Goal: Obtain resource: Obtain resource

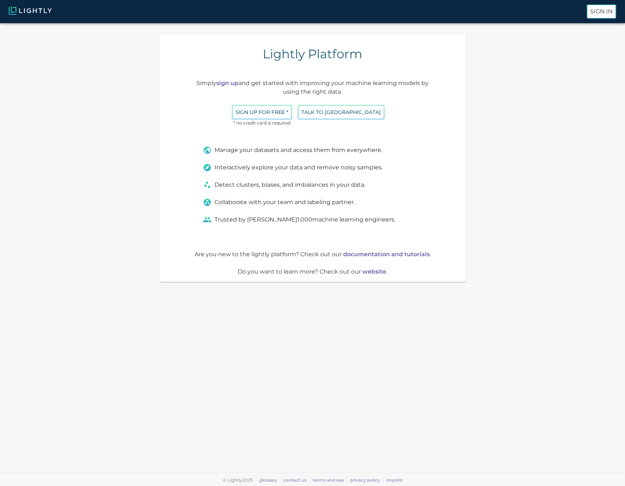
click at [617, 16] on div "Sign In" at bounding box center [312, 11] width 625 height 23
click at [609, 14] on p "Sign In" at bounding box center [601, 11] width 22 height 9
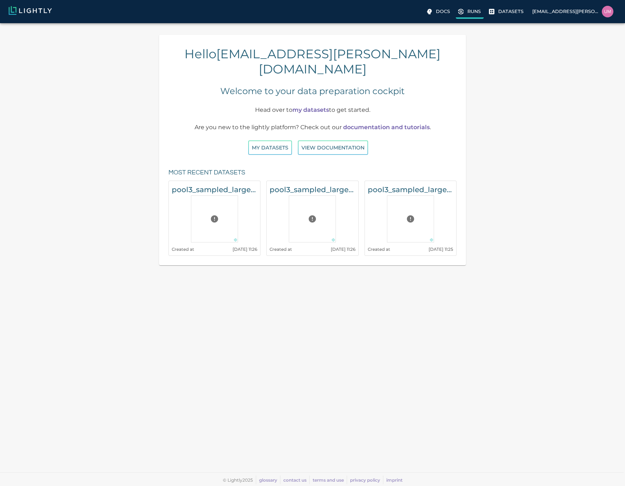
click at [465, 15] on label "Runs" at bounding box center [470, 12] width 28 height 13
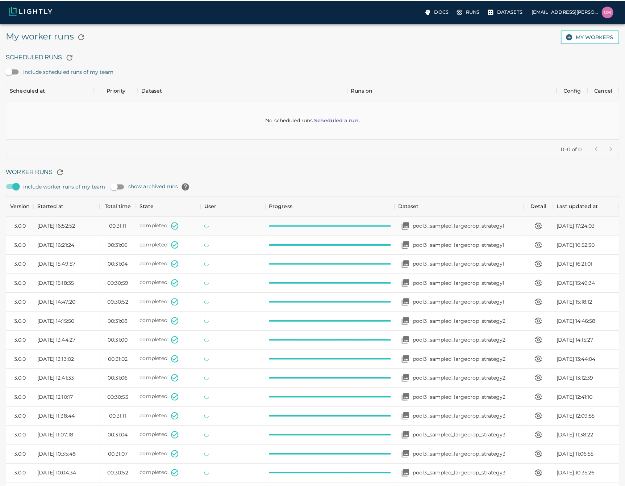
scroll to position [486, 602]
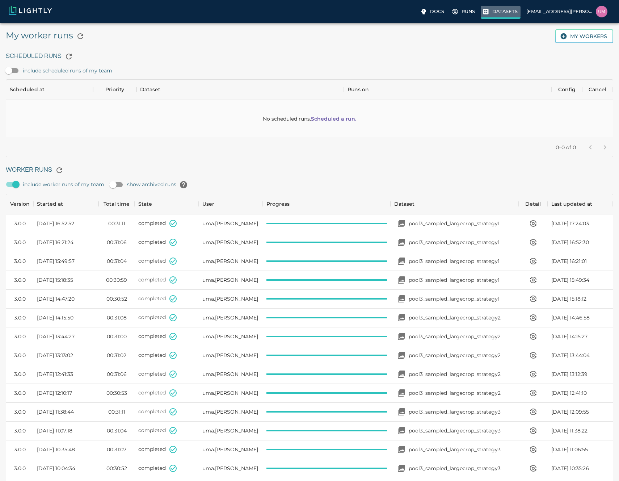
click at [499, 12] on p "Datasets" at bounding box center [505, 11] width 25 height 7
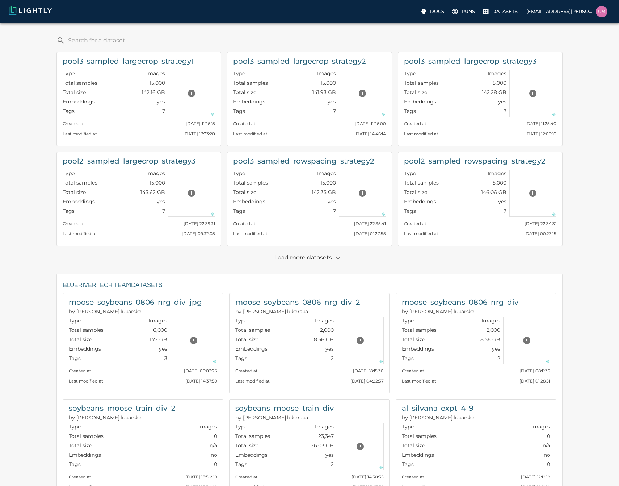
click at [323, 264] on p "Load more datasets" at bounding box center [310, 258] width 70 height 12
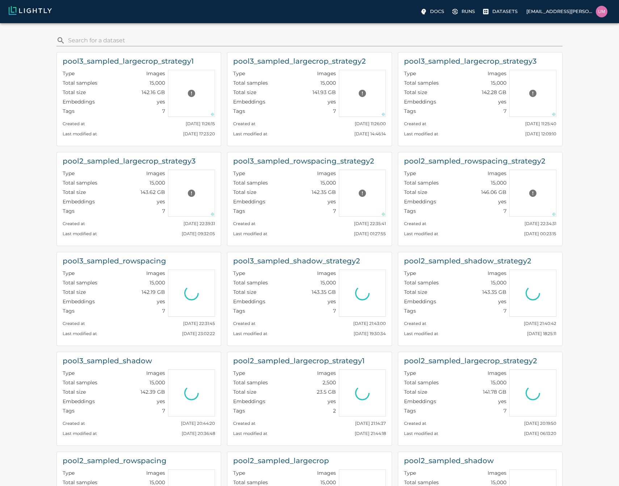
click at [165, 43] on input "search" at bounding box center [314, 41] width 492 height 12
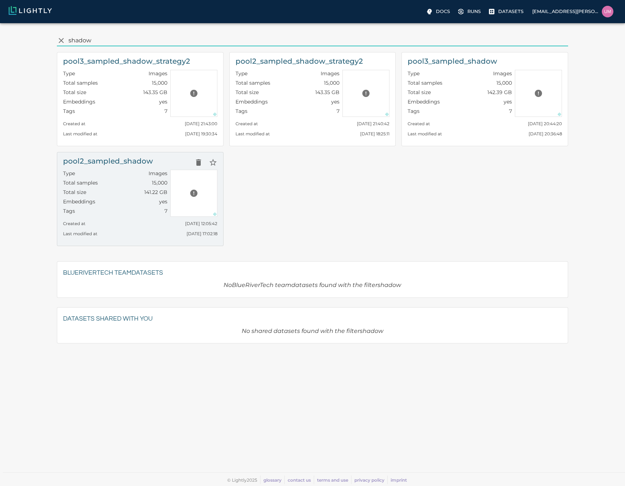
type input "shadow"
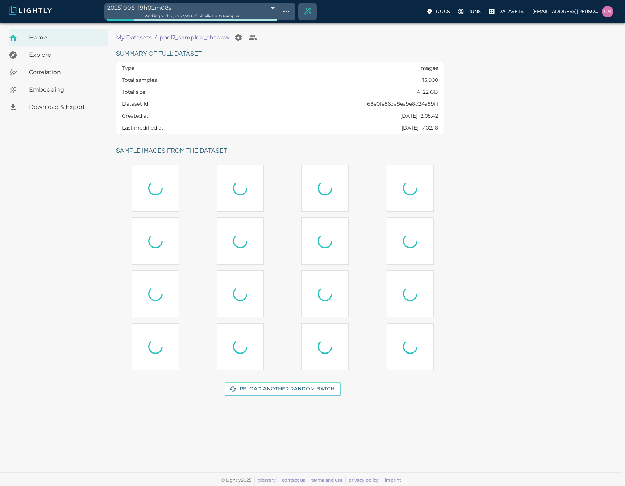
click at [213, 23] on body "20251006_19h02m08s 68e45880ec0926f6e4ac4aca Working with 2,500 / 2,500 of initi…" at bounding box center [312, 254] width 625 height 463
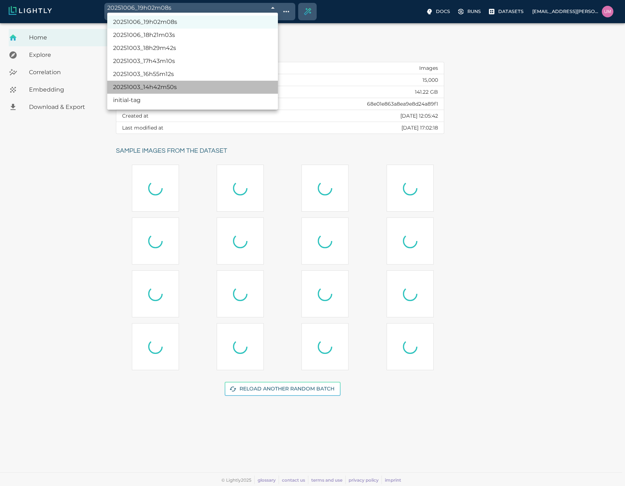
click at [174, 88] on li "20251003_14h42m50s" at bounding box center [192, 87] width 171 height 13
type input "68e0273a476f0ec4f6bffafe"
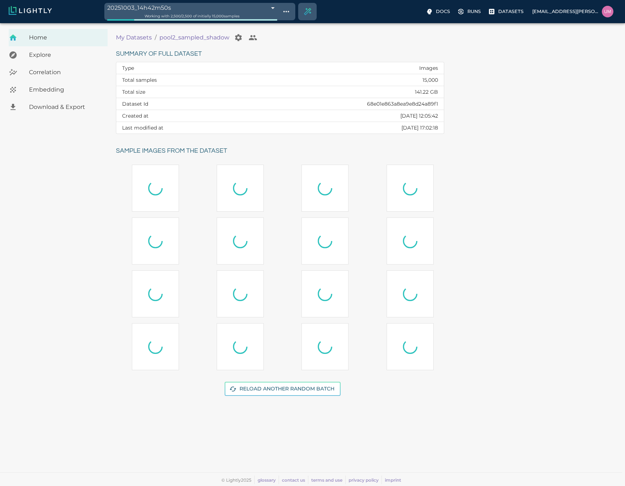
click at [61, 108] on span "Download & Export" at bounding box center [65, 107] width 73 height 9
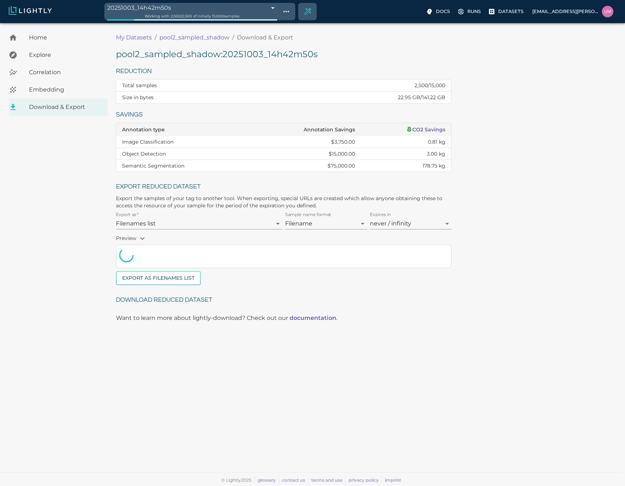
click at [252, 222] on body "20251003_14h42m50s 68e0273a476f0ec4f6bffafe Working with 2,500 / 2,500 of initi…" at bounding box center [312, 254] width 625 height 463
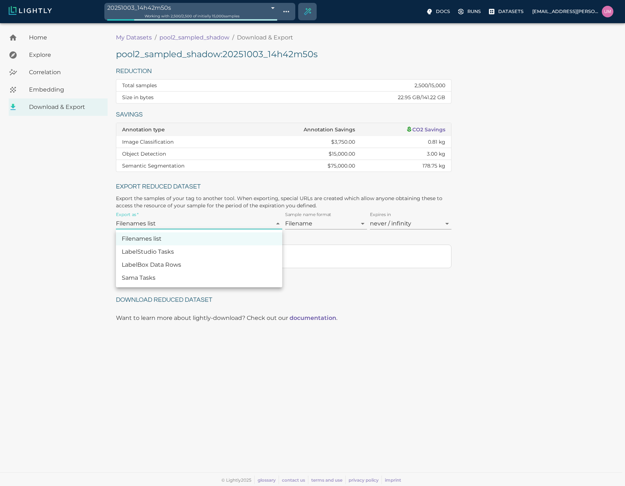
click at [322, 235] on div at bounding box center [312, 243] width 625 height 486
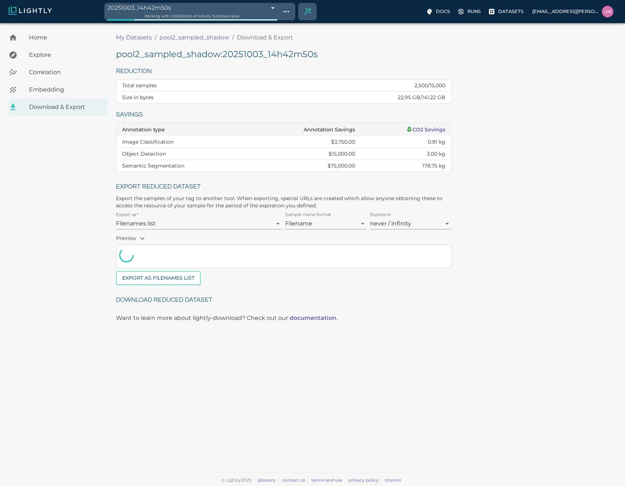
click at [327, 225] on div "Filenames list LabelStudio Tasks LabelBox Data Rows Sama Tasks" at bounding box center [312, 243] width 625 height 486
click at [327, 225] on body "20251003_14h42m50s 68e0273a476f0ec4f6bffafe Working with 2,500 / 2,500 of initi…" at bounding box center [312, 254] width 625 height 463
click at [426, 223] on div at bounding box center [312, 243] width 625 height 486
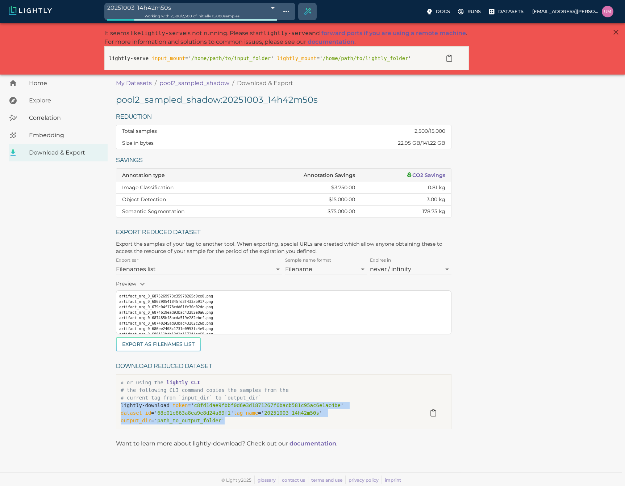
drag, startPoint x: 240, startPoint y: 423, endPoint x: 112, endPoint y: 406, distance: 129.4
click at [112, 406] on div "Download reduced dataset # or using the lightly CLI # the following CLI command…" at bounding box center [280, 394] width 341 height 79
copy p "lightly-download token =' c8fd1dae9fbbf0d6e3d1871267f6bacb581c95ac6e1ac4be ' da…"
click at [191, 267] on body "20251003_14h42m50s 68e0273a476f0ec4f6bffafe Working with 2,500 / 2,500 of initi…" at bounding box center [312, 254] width 625 height 463
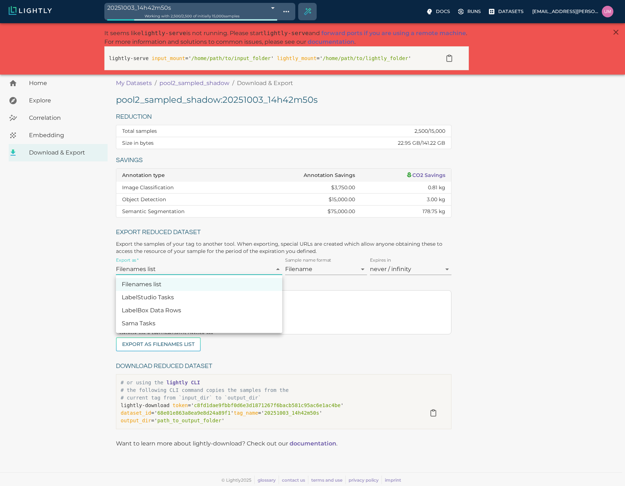
click at [191, 267] on div at bounding box center [312, 243] width 625 height 486
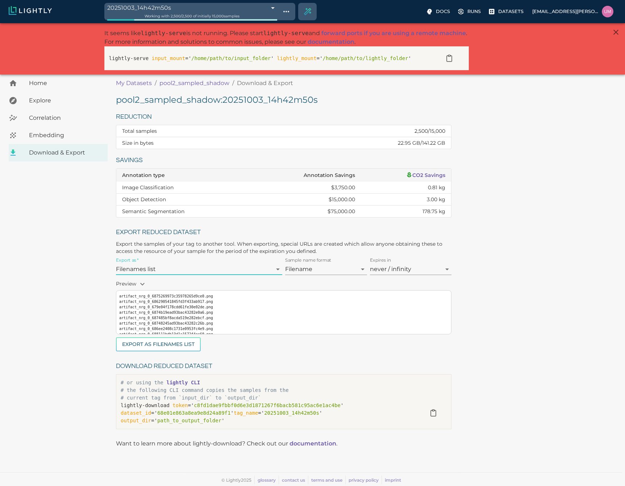
click at [333, 268] on body "20251003_14h42m50s 68e0273a476f0ec4f6bffafe Working with 2,500 / 2,500 of initi…" at bounding box center [312, 254] width 625 height 463
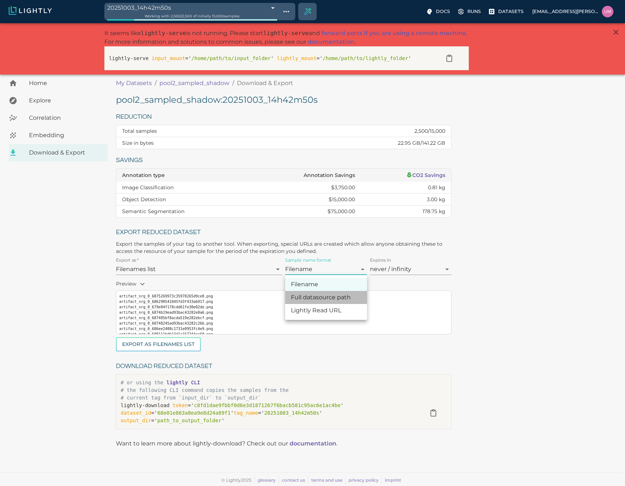
click at [325, 297] on li "Full datasource path" at bounding box center [326, 297] width 82 height 13
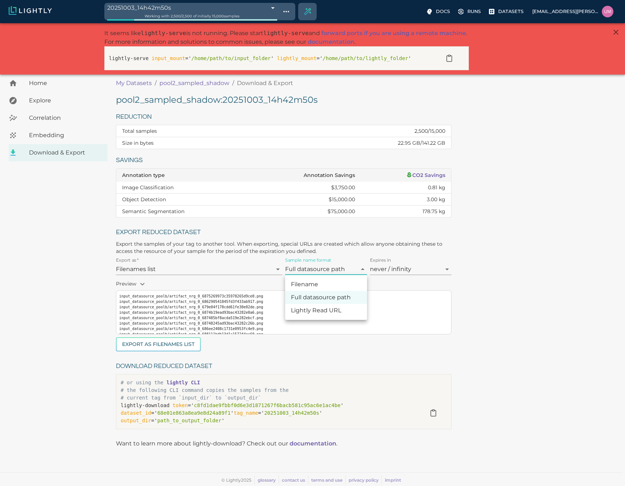
click at [326, 268] on body "20251003_14h42m50s 68e0273a476f0ec4f6bffafe Working with 2,500 / 2,500 of initi…" at bounding box center [312, 254] width 625 height 463
click at [321, 312] on li "Lightly Read URL" at bounding box center [326, 310] width 82 height 13
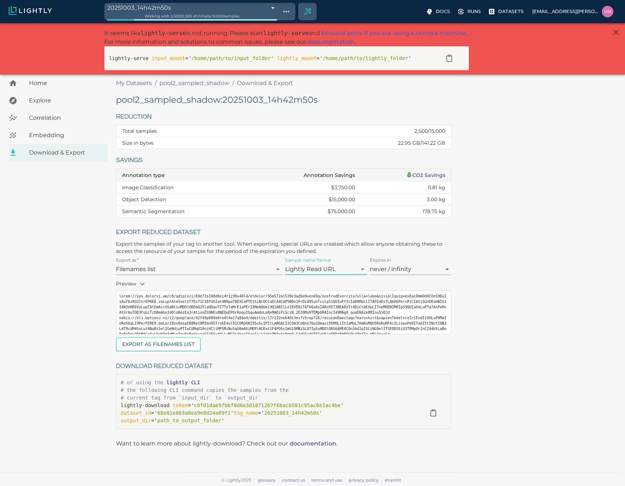
click at [320, 269] on body "20251003_14h42m50s 68e0273a476f0ec4f6bffafe Working with 2,500 / 2,500 of initi…" at bounding box center [312, 254] width 625 height 463
click at [318, 284] on li "Filename" at bounding box center [326, 284] width 82 height 13
type input "NAME"
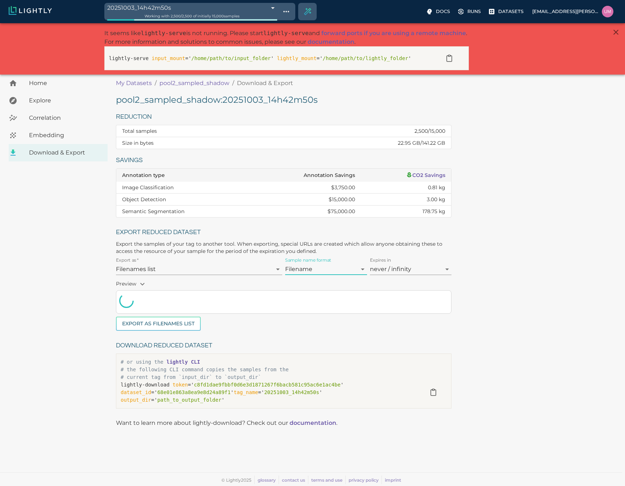
click at [433, 264] on body "20251003_14h42m50s 68e0273a476f0ec4f6bffafe Working with 2,500 / 2,500 of initi…" at bounding box center [312, 254] width 625 height 463
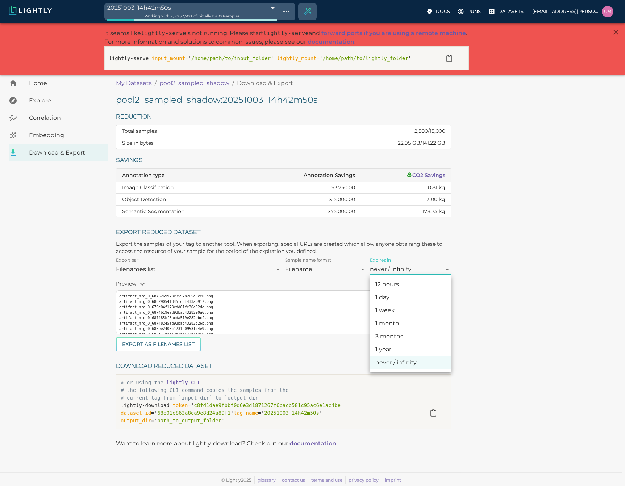
click at [431, 264] on div at bounding box center [312, 243] width 625 height 486
click at [495, 258] on div "pool2_sampled_shadow : 20251003_14h42m50s Reduction Total samples 2,500 / 15,00…" at bounding box center [367, 263] width 503 height 339
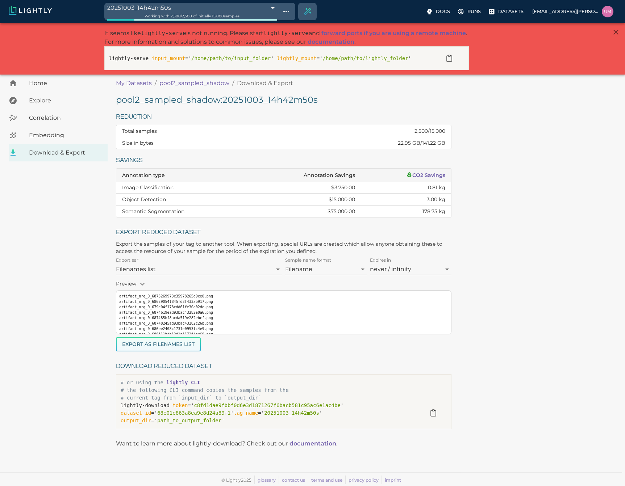
click at [188, 345] on button "Export as Filenames list" at bounding box center [158, 345] width 85 height 14
click at [212, 13] on div "Working with 2,500 / 2,500 of initially 15,000 samples" at bounding box center [192, 16] width 170 height 7
click at [274, 23] on body "20251003_14h42m50s 68e0273a476f0ec4f6bffafe Working with 2,500 / 2,500 of initi…" at bounding box center [312, 254] width 625 height 463
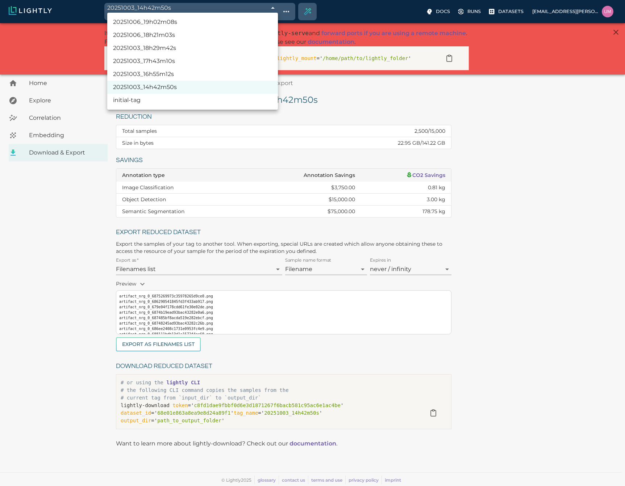
click at [194, 72] on li "20251003_16h55m12s" at bounding box center [192, 74] width 171 height 13
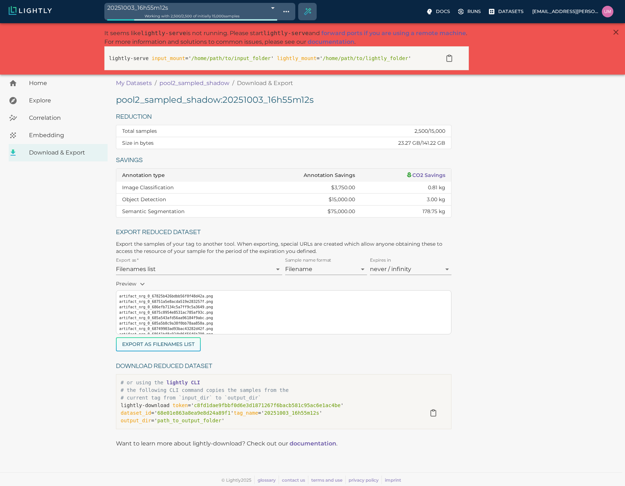
click at [153, 342] on button "Export as Filenames list" at bounding box center [158, 345] width 85 height 14
click at [238, 17] on span "Working with 2,500 / 2,500 of initially 15,000 samples" at bounding box center [192, 16] width 95 height 5
click at [268, 23] on body "20251003_16h55m12s 68e04640476f0ec4f6ee19f5 Working with 2,500 / 2,500 of initi…" at bounding box center [312, 254] width 625 height 463
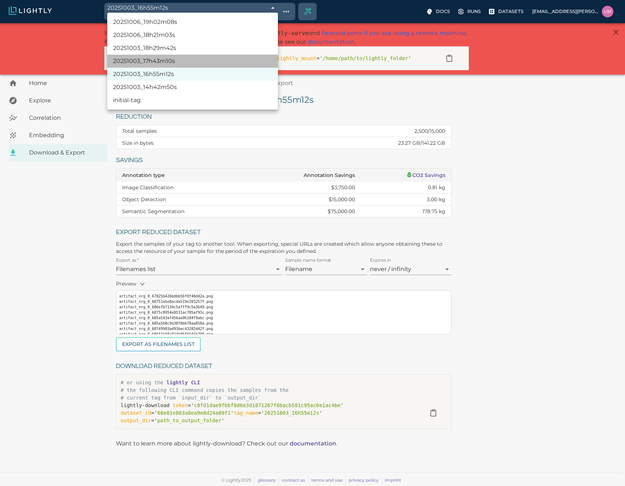
click at [174, 63] on li "20251003_17h43m10s" at bounding box center [192, 61] width 171 height 13
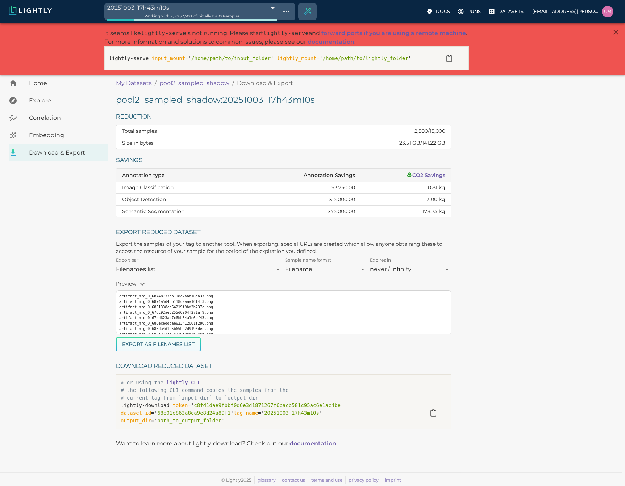
click at [187, 347] on button "Export as Filenames list" at bounding box center [158, 345] width 85 height 14
click at [259, 23] on body "20251003_17h43m10s 68e0517e476f0ec4f6f0434a Working with 2,500 / 2,500 of initi…" at bounding box center [312, 254] width 625 height 463
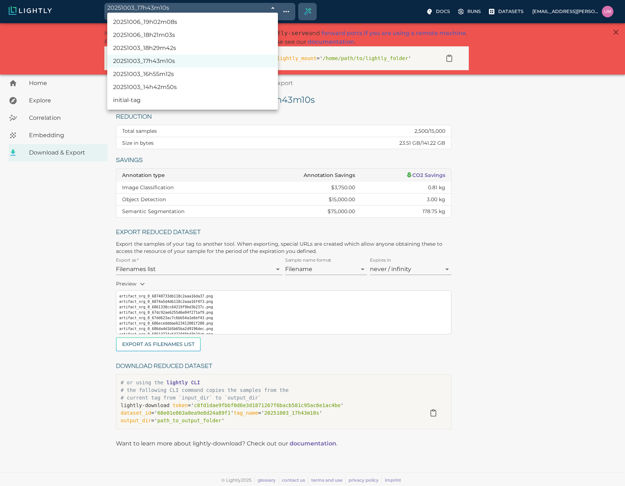
click at [181, 50] on li "20251003_18h29m42s" at bounding box center [192, 48] width 171 height 13
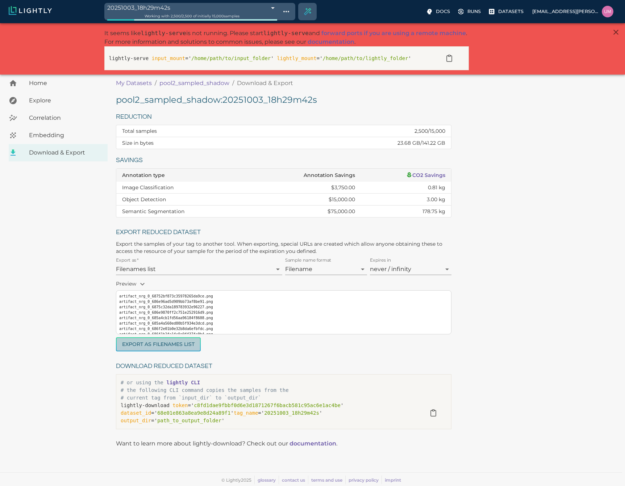
click at [187, 343] on button "Export as Filenames list" at bounding box center [158, 345] width 85 height 14
click at [216, 16] on span "Working with 2,500 / 2,500 of initially 15,000 samples" at bounding box center [192, 16] width 95 height 5
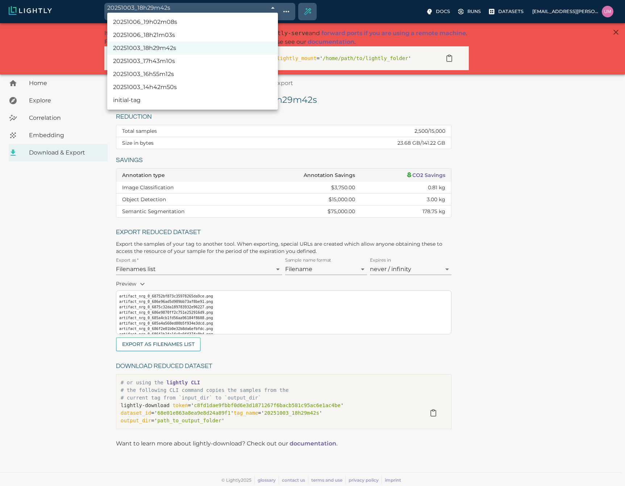
click at [273, 23] on body "20251003_18h29m42s 68e05c66476f0ec4f6f2658d Working with 2,500 / 2,500 of initi…" at bounding box center [312, 254] width 625 height 463
click at [187, 35] on li "20251006_18h21m03s" at bounding box center [192, 35] width 171 height 13
type input "68e44edfec0926f6e4aa512f"
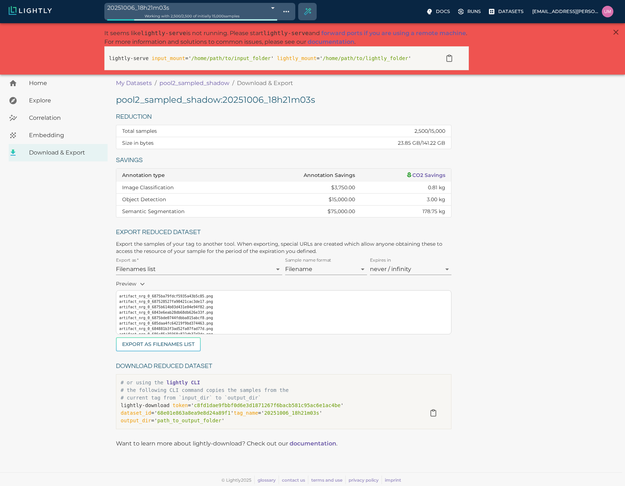
click at [219, 16] on span "Working with 2,500 / 2,500 of initially 15,000 samples" at bounding box center [192, 16] width 95 height 5
click at [228, 23] on body "20251006_18h21m03s 68e44edfec0926f6e4aa512f Working with 2,500 / 2,500 of initi…" at bounding box center [312, 254] width 625 height 463
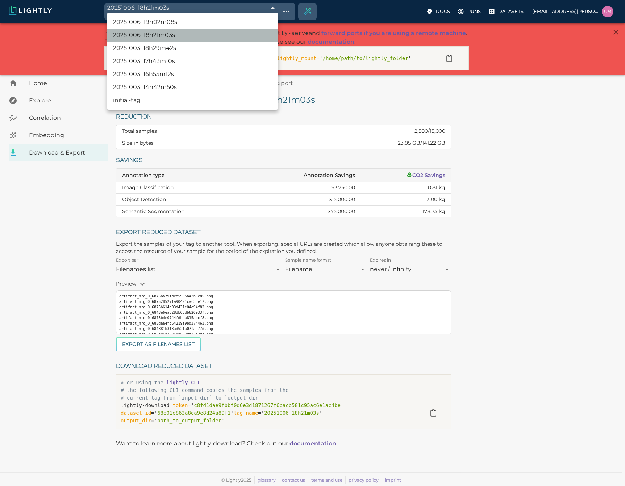
click at [170, 36] on li "20251006_18h21m03s" at bounding box center [192, 35] width 171 height 13
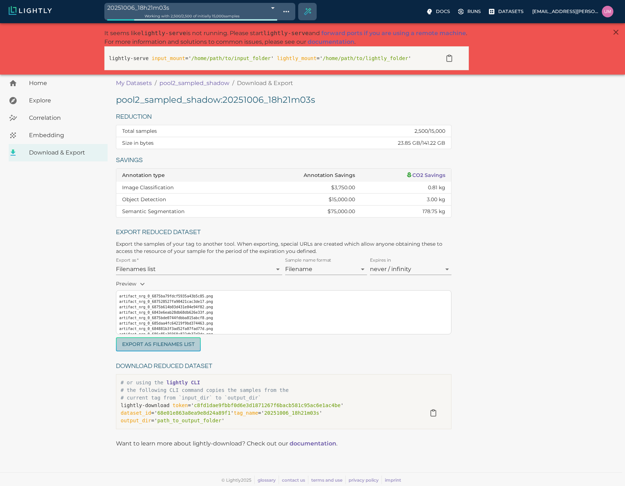
click at [182, 342] on button "Export as Filenames list" at bounding box center [158, 345] width 85 height 14
click at [217, 13] on div "Working with 2,500 / 2,500 of initially 15,000 samples" at bounding box center [192, 16] width 170 height 7
click at [273, 23] on body "20251006_18h21m03s 68e44edfec0926f6e4aa512f Working with 2,500 / 2,500 of initi…" at bounding box center [312, 254] width 625 height 463
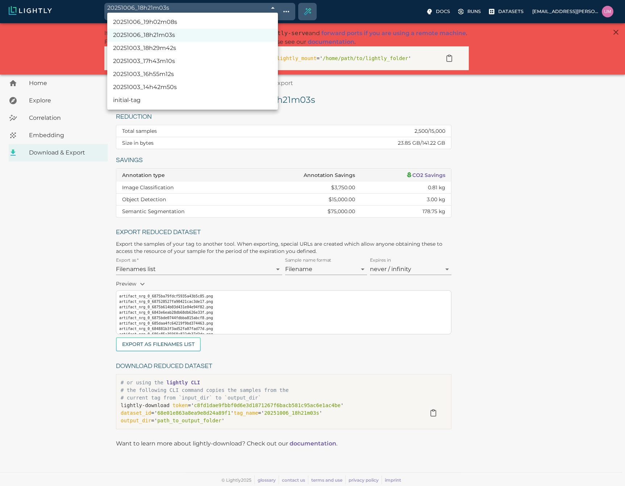
click at [525, 231] on div at bounding box center [312, 243] width 625 height 486
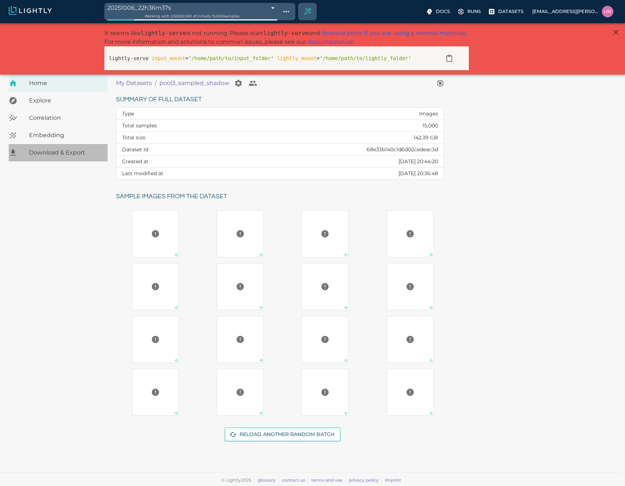
click at [60, 152] on span "Download & Export" at bounding box center [65, 153] width 73 height 9
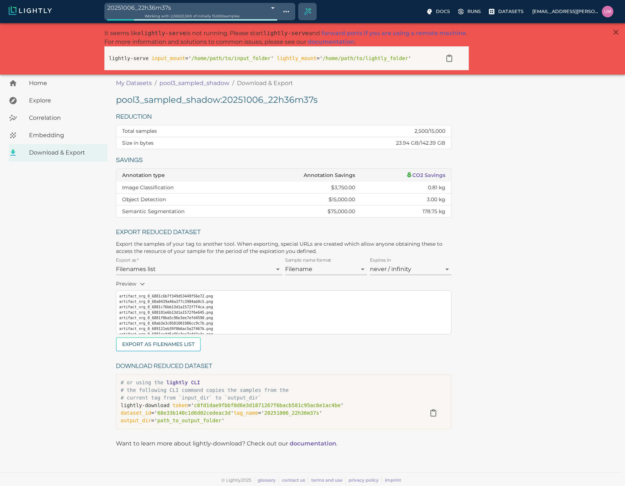
click at [266, 23] on body "20251006_22h36m37s 68e48ac5ec0926f6e4bd3834 Working with 2,500 / 2,500 of initi…" at bounding box center [312, 254] width 625 height 463
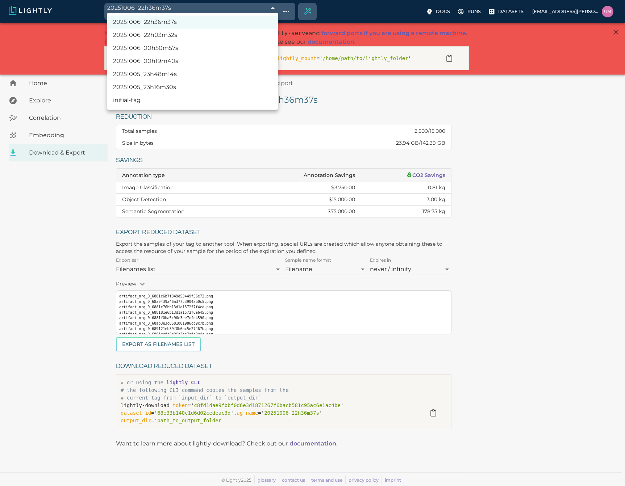
click at [186, 85] on li "20251005_23h16m30s" at bounding box center [192, 87] width 171 height 13
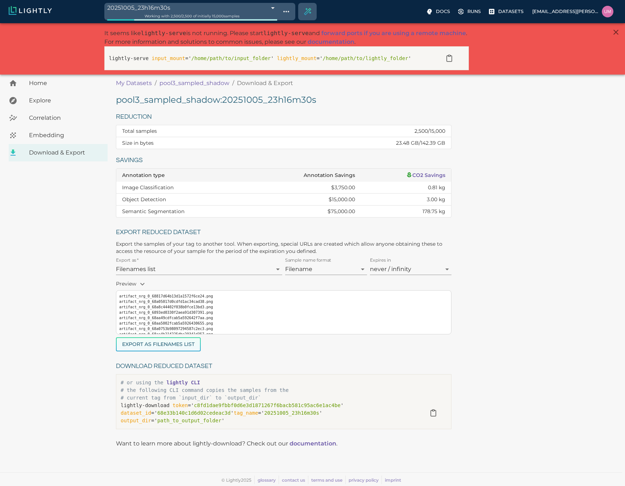
click at [188, 343] on button "Export as Filenames list" at bounding box center [158, 345] width 85 height 14
click at [275, 17] on div "Working with 2,500 / 2,500 of initially 15,000 samples" at bounding box center [192, 16] width 170 height 7
click at [274, 23] on body "20251005_23h16m30s 68e3429fec0926f6e46b2389 Working with 2,500 / 2,500 of initi…" at bounding box center [312, 254] width 625 height 463
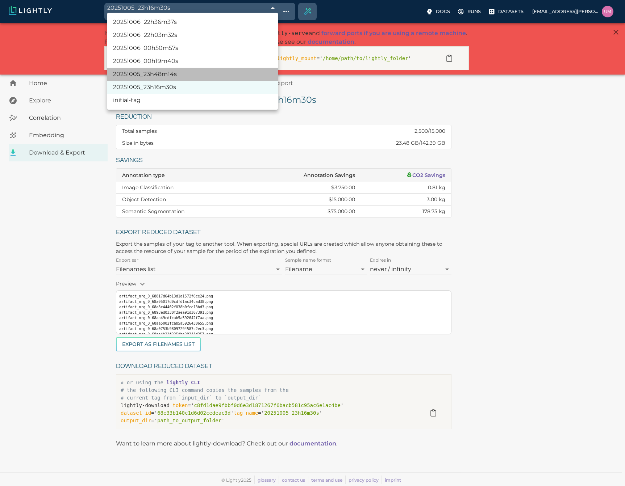
click at [171, 73] on li "20251005_23h48m14s" at bounding box center [192, 74] width 171 height 13
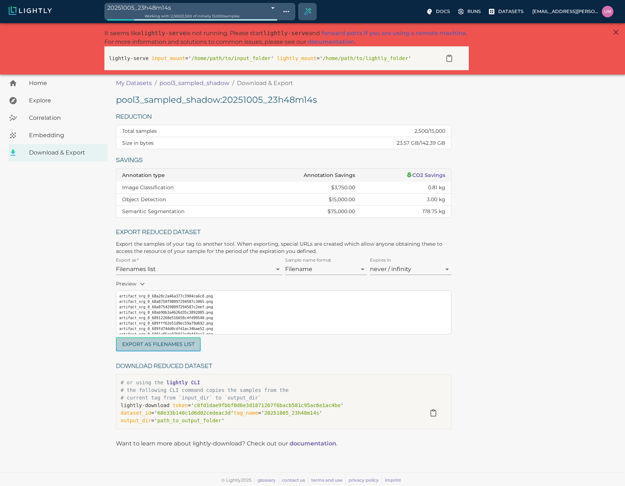
click at [179, 344] on button "Export as Filenames list" at bounding box center [158, 345] width 85 height 14
click at [276, 13] on div "Working with 2,500 / 2,500 of initially 15,000 samples" at bounding box center [192, 16] width 170 height 7
click at [264, 23] on body "20251005_23h48m14s 68e34a0eec0926f6e46cecdb Working with 2,500 / 2,500 of initi…" at bounding box center [312, 254] width 625 height 463
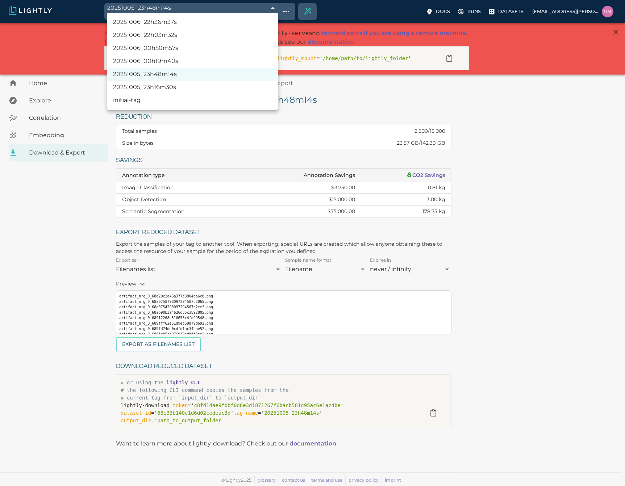
click at [158, 67] on li "20251006_00h19m40s" at bounding box center [192, 61] width 171 height 13
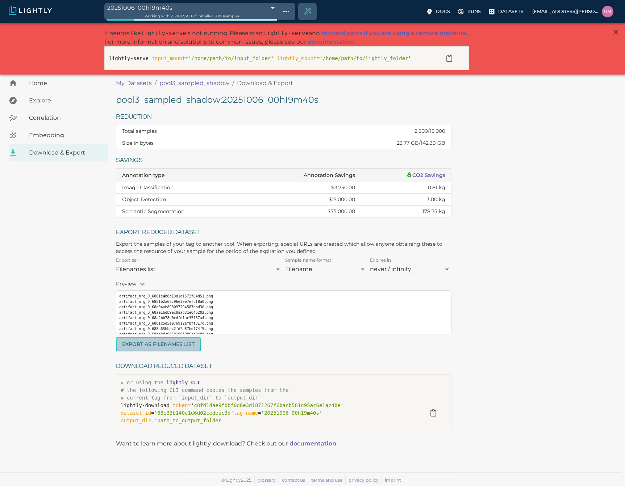
click at [177, 341] on button "Export as Filenames list" at bounding box center [158, 345] width 85 height 14
click at [253, 16] on div "Working with 2,500 / 2,500 of initially 15,000 samples" at bounding box center [192, 16] width 170 height 7
click at [253, 13] on div "Working with 2,500 / 2,500 of initially 15,000 samples" at bounding box center [192, 16] width 170 height 7
click at [271, 23] on body "20251006_00h19m40s 68e3516cec0926f6e46eb3c1 Working with 2,500 / 2,500 of initi…" at bounding box center [312, 254] width 625 height 463
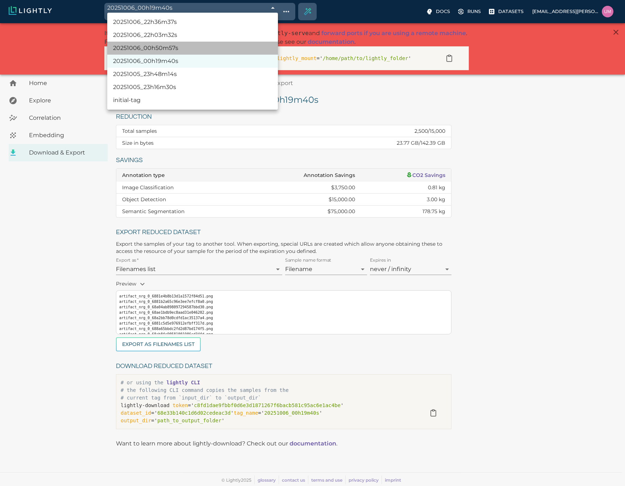
click at [170, 49] on li "20251006_00h50m57s" at bounding box center [192, 48] width 171 height 13
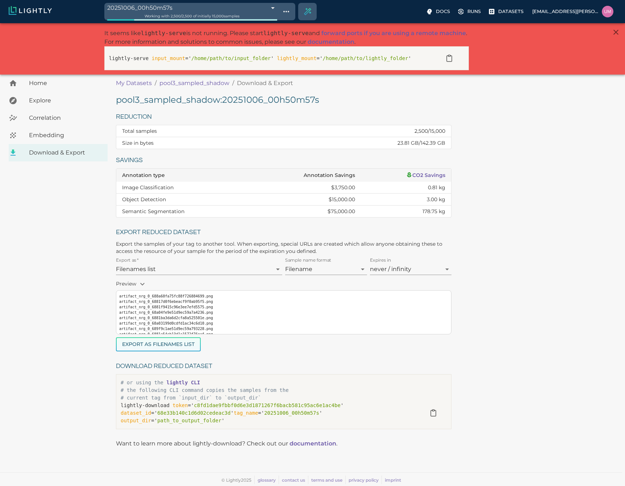
click at [179, 346] on button "Export as Filenames list" at bounding box center [158, 345] width 85 height 14
click at [275, 23] on body "20251006_00h50m57s 68e358c1ec0926f6e4708610 Working with 2,500 / 2,500 of initi…" at bounding box center [312, 254] width 625 height 463
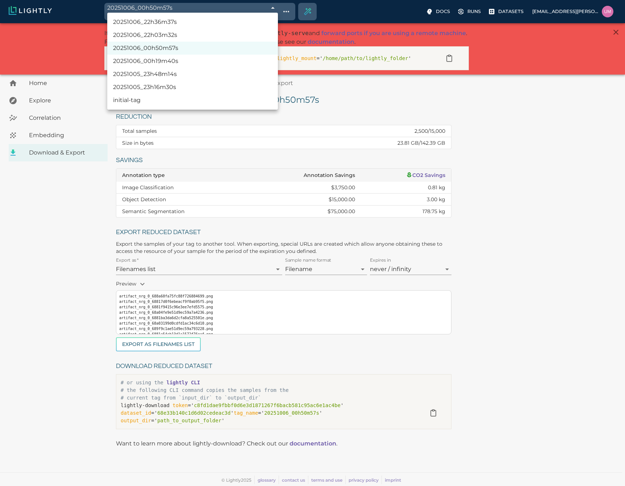
click at [182, 35] on li "20251006_22h03m32s" at bounding box center [192, 35] width 171 height 13
type input "68e48305ec0926f6e4bb6b07"
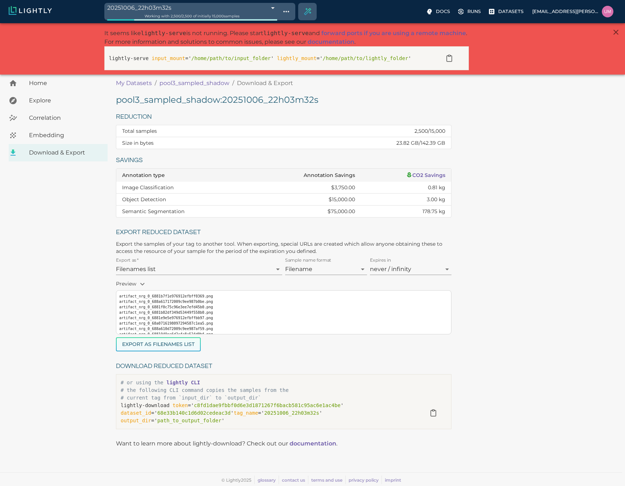
click at [162, 342] on button "Export as Filenames list" at bounding box center [158, 345] width 85 height 14
click at [238, 23] on body "20251006_22h03m32s 68e48305ec0926f6e4bb6b07 Working with 2,500 / 2,500 of initi…" at bounding box center [312, 254] width 625 height 463
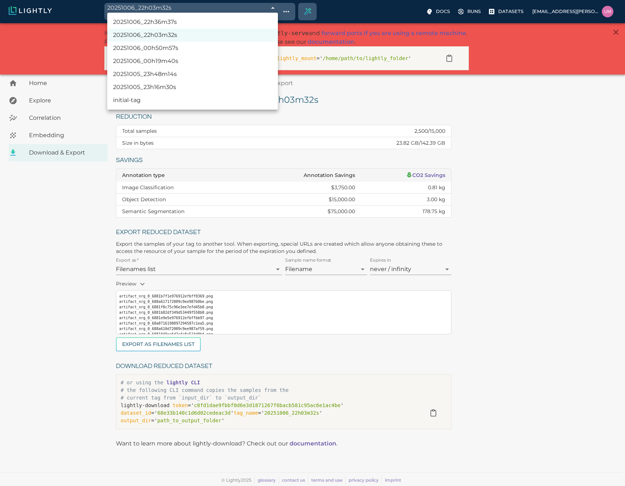
click at [238, 11] on div at bounding box center [312, 243] width 625 height 486
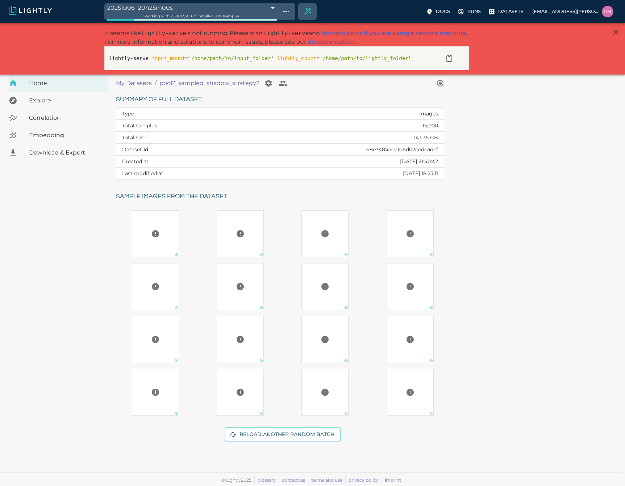
click at [66, 135] on span "Embedding" at bounding box center [65, 135] width 73 height 9
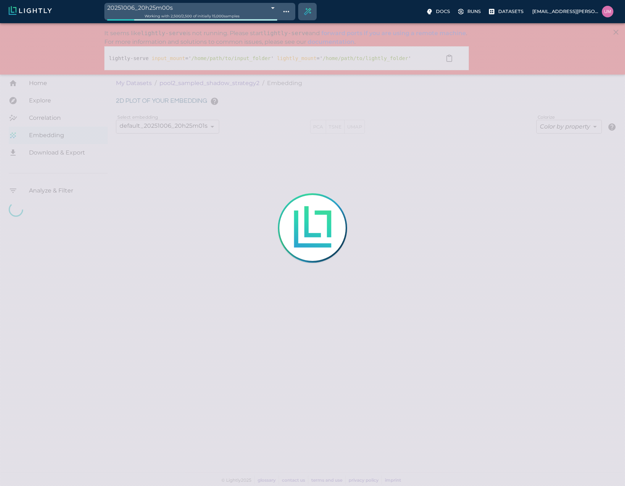
click at [49, 151] on div at bounding box center [312, 243] width 625 height 486
type input "4.84815161210446"
type input "85.0301516121045"
type input "1.18915588845331"
type input "10.5361558884533"
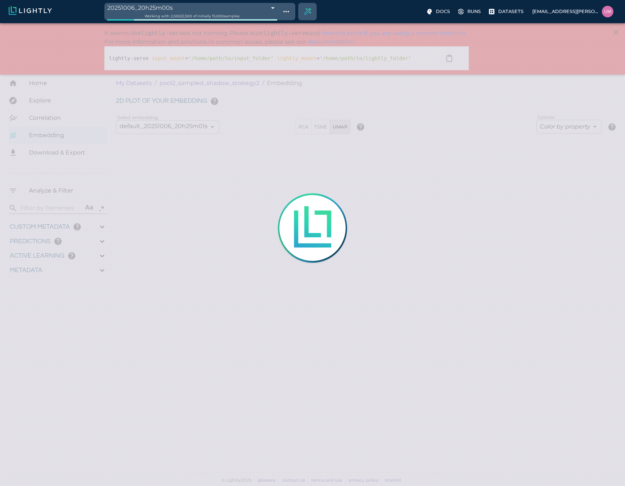
type input "6.6976466178894"
type input "50.6746466178894"
type input "4.84815161210446"
type input "85.0301516121045"
type input "1.18915588845331"
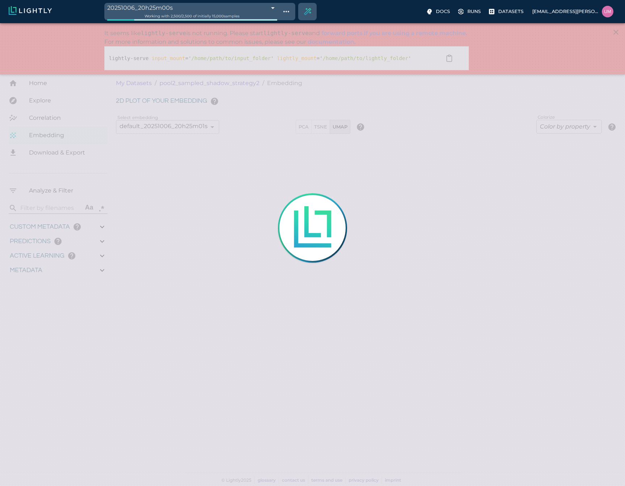
type input "10.5361558884533"
type input "6.6976466178894"
type input "50.6746466178894"
type input "4.84815161210446"
type input "85.0301516121045"
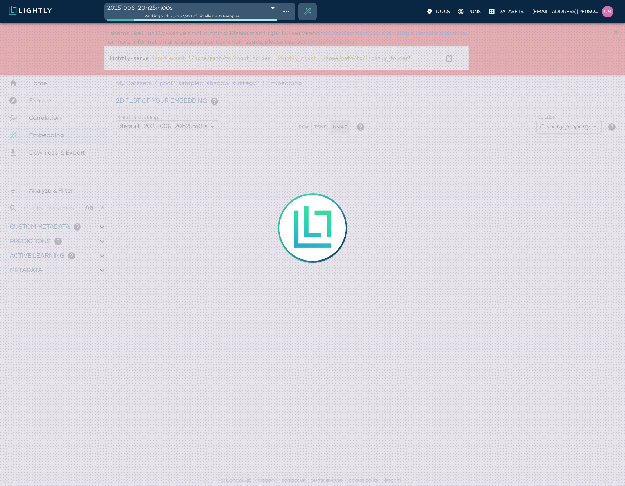
type input "1.18915588845331"
type input "10.5361558884533"
type input "6.6976466178894"
type input "50.6746466178894"
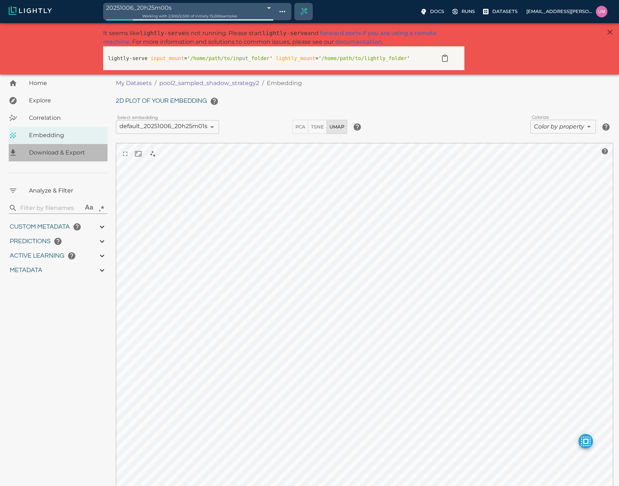
click at [50, 149] on span "Download & Export" at bounding box center [65, 153] width 73 height 9
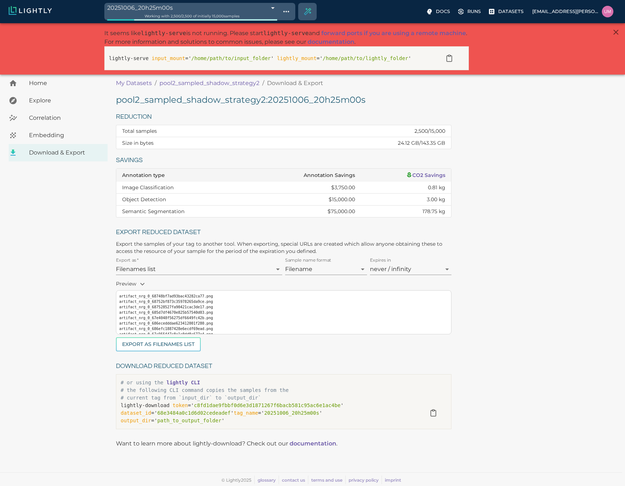
click at [218, 16] on span "Working with 2,500 / 2,500 of initially 15,000 samples" at bounding box center [192, 16] width 95 height 5
click at [227, 23] on body "20251006_20h25m00s 68e46becec0926f6e4b45825 Working with 2,500 / 2,500 of initi…" at bounding box center [312, 254] width 625 height 463
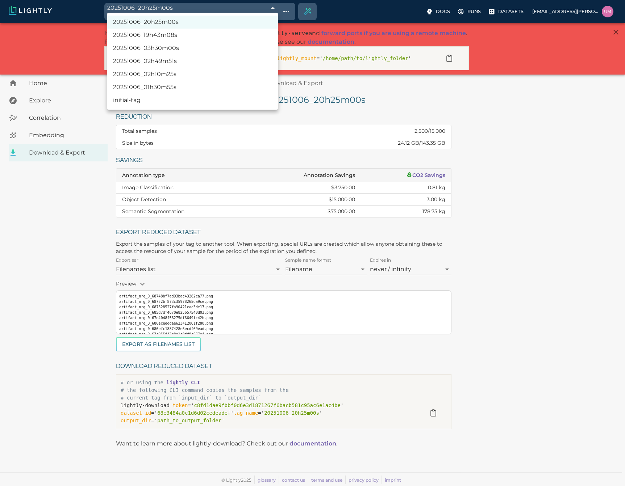
click at [164, 84] on li "20251006_01h30m55s" at bounding box center [192, 87] width 171 height 13
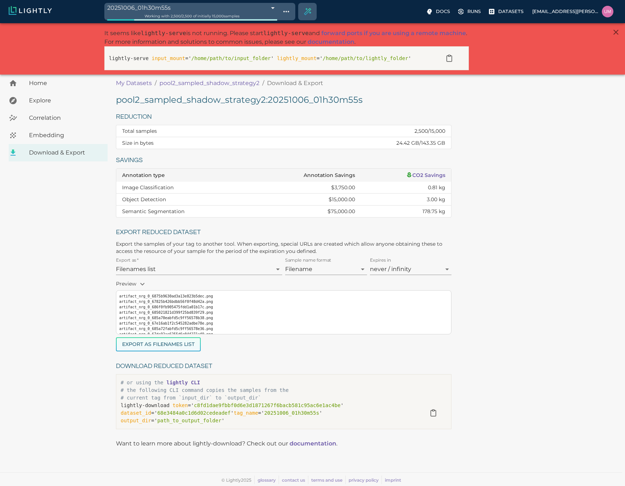
click at [181, 346] on button "Export as Filenames list" at bounding box center [158, 345] width 85 height 14
click at [224, 23] on body "20251006_01h30m55s 68e3621fec0926f6e47280d1 Working with 2,500 / 2,500 of initi…" at bounding box center [312, 254] width 625 height 463
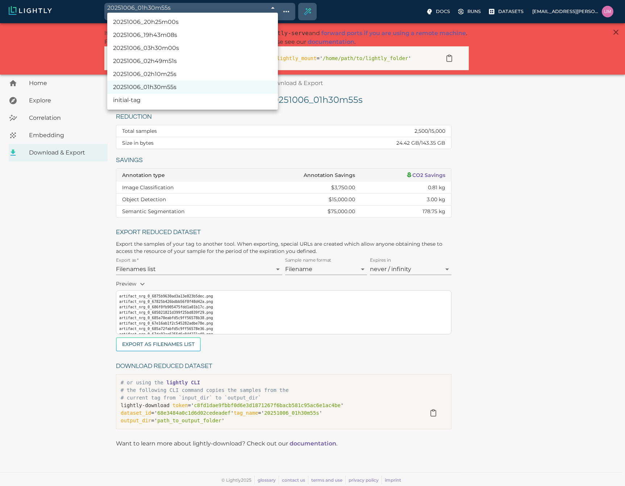
click at [150, 72] on li "20251006_02h10m25s" at bounding box center [192, 74] width 171 height 13
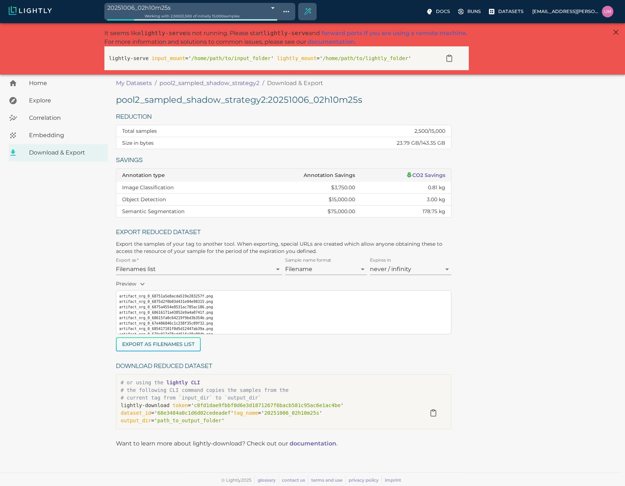
click at [168, 342] on button "Export as Filenames list" at bounding box center [158, 345] width 85 height 14
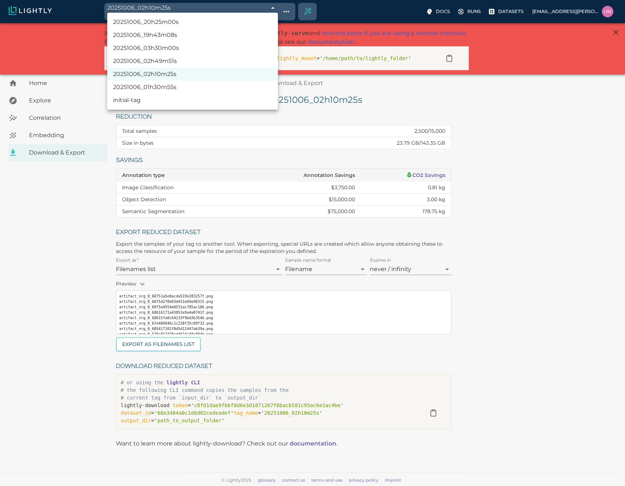
click at [247, 23] on body "20251006_02h10m25s 68e36b61ec0926f6e4746f0c Working with 2,500 / 2,500 of initi…" at bounding box center [312, 254] width 625 height 463
click at [196, 59] on li "20251006_02h49m51s" at bounding box center [192, 61] width 171 height 13
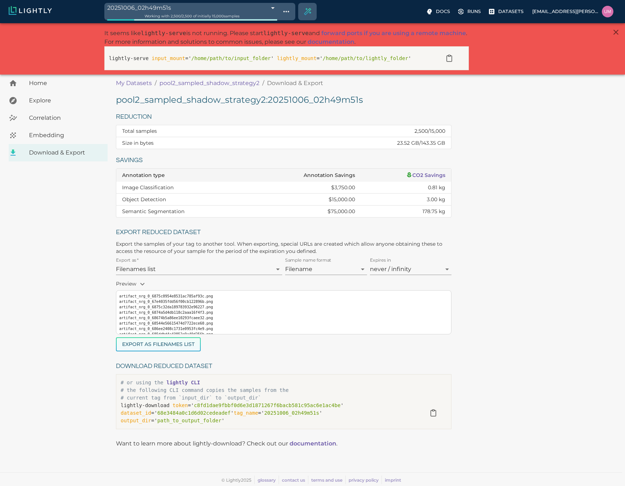
click at [191, 348] on button "Export as Filenames list" at bounding box center [158, 345] width 85 height 14
click at [209, 14] on span "Working with 2,500 / 2,500 of initially 15,000 samples" at bounding box center [192, 16] width 95 height 5
click at [212, 13] on div "Working with 2,500 / 2,500 of initially 15,000 samples" at bounding box center [192, 16] width 170 height 7
click at [223, 14] on span "Working with 2,500 / 2,500 of initially 15,000 samples" at bounding box center [192, 16] width 95 height 5
click at [276, 23] on body "20251006_02h49m51s 68e3749fec0926f6e4776012 Working with 2,500 / 2,500 of initi…" at bounding box center [312, 254] width 625 height 463
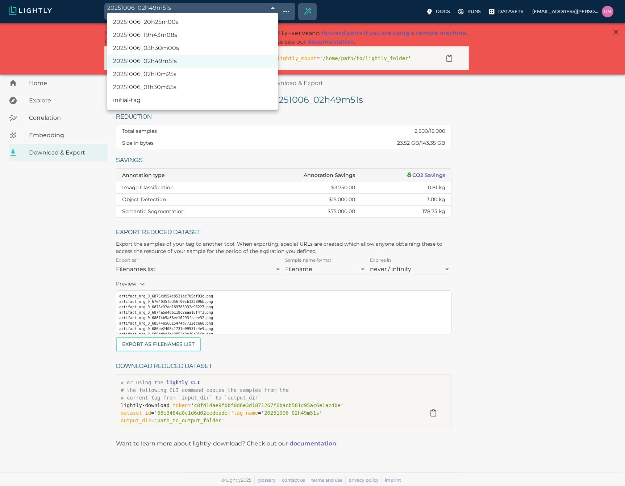
click at [177, 49] on li "20251006_03h30m00s" at bounding box center [192, 48] width 171 height 13
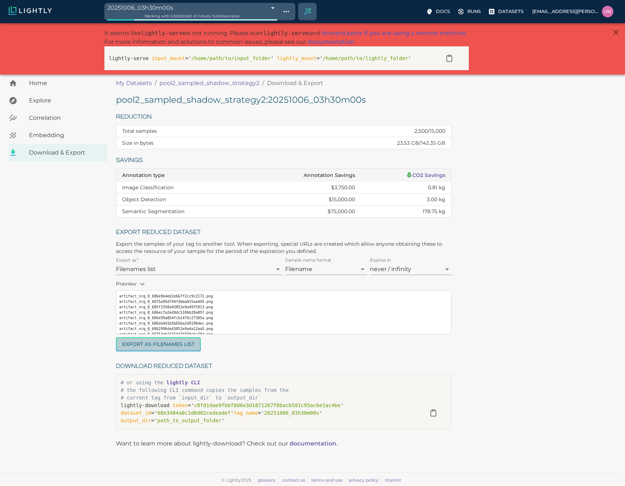
click at [174, 345] on button "Export as Filenames list" at bounding box center [158, 345] width 85 height 14
click at [246, 23] on body "20251006_03h30m00s 68e37e08ec0926f6e4795099 Working with 2,500 / 2,500 of initi…" at bounding box center [312, 254] width 625 height 463
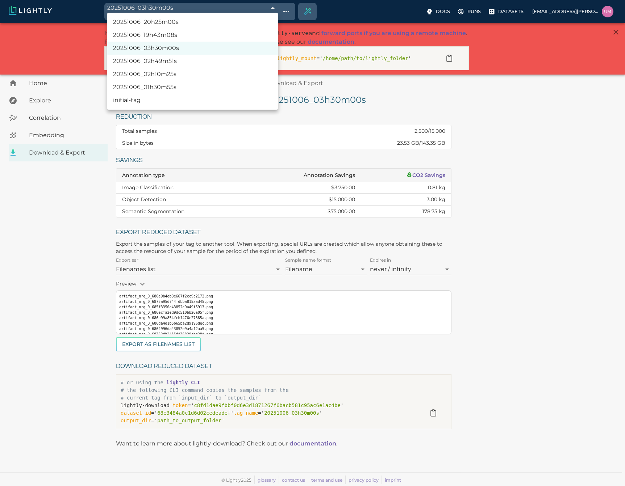
click at [185, 38] on li "20251006_19h43m08s" at bounding box center [192, 35] width 171 height 13
type input "68e4621cec0926f6e4b26318"
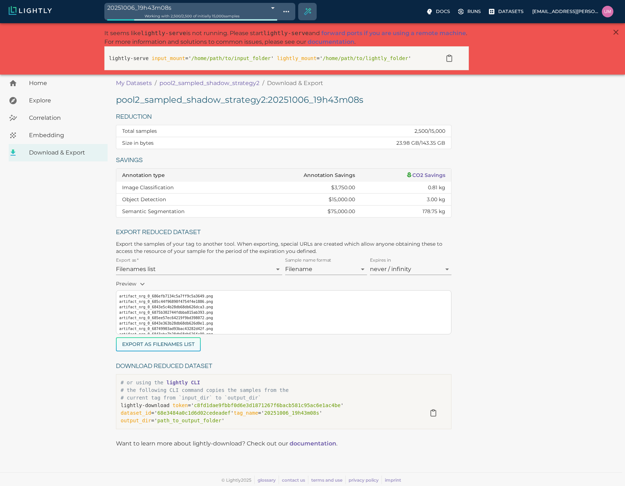
click at [183, 351] on button "Export as Filenames list" at bounding box center [158, 345] width 85 height 14
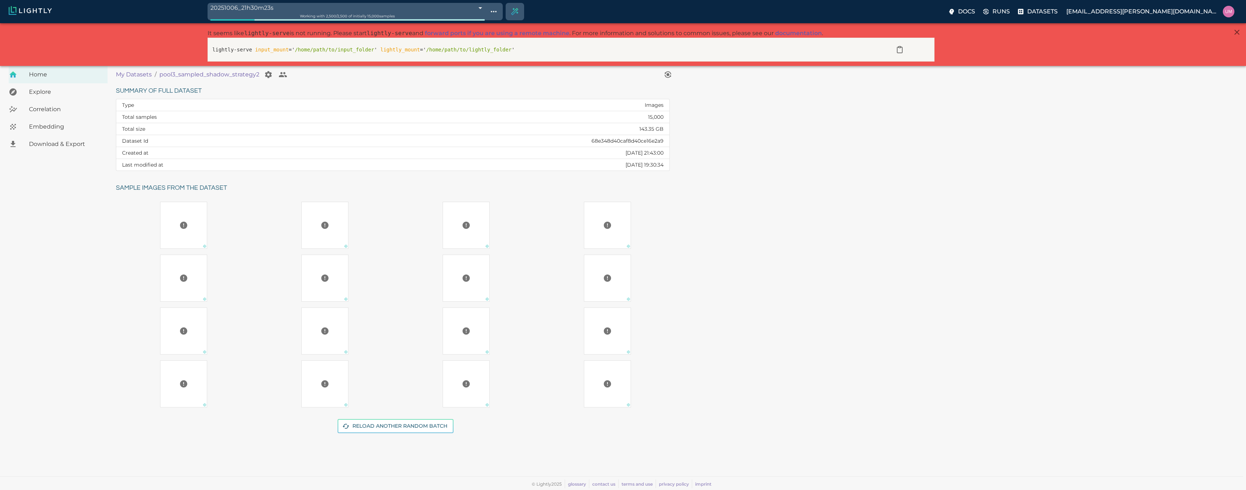
click at [624, 158] on div "Summary of full dataset Type Images Total samples 15,000 Total size 143.35 GB D…" at bounding box center [675, 264] width 1130 height 368
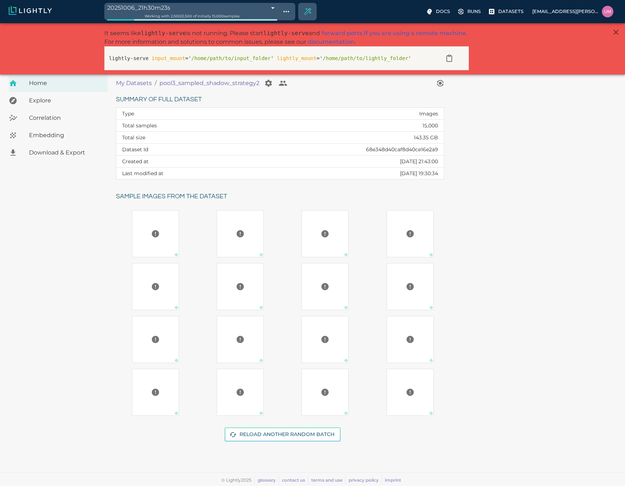
click at [51, 149] on span "Download & Export" at bounding box center [65, 153] width 73 height 9
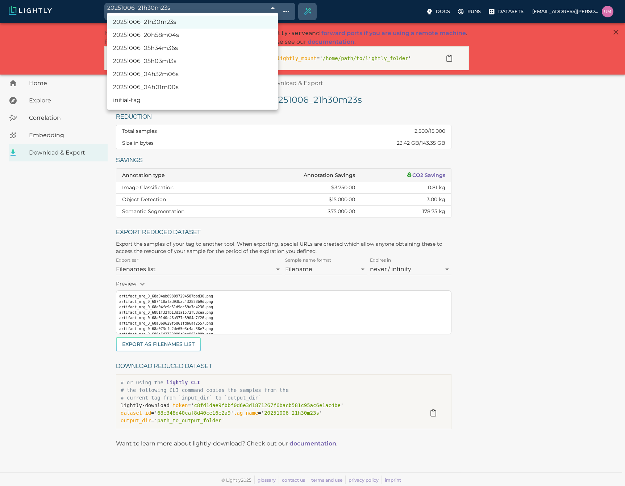
click at [222, 23] on body "20251006_21h30m23s 68e47b3fec0926f6e4b856af Working with 2,500 / 2,500 of initi…" at bounding box center [312, 254] width 625 height 463
click at [182, 86] on li "20251006_04h01m00s" at bounding box center [192, 87] width 171 height 13
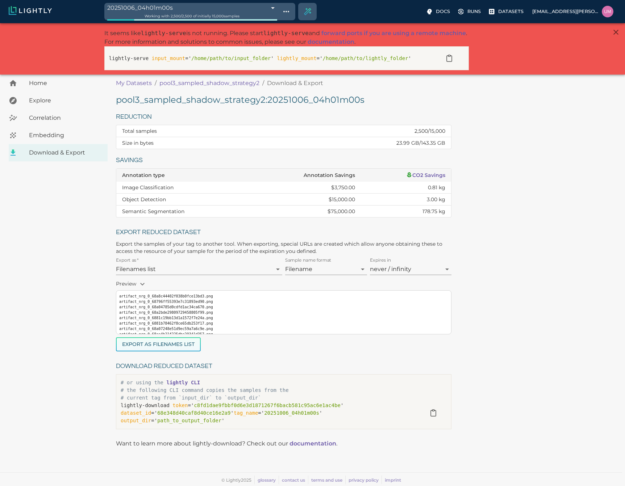
click at [143, 344] on button "Export as Filenames list" at bounding box center [158, 345] width 85 height 14
click at [225, 15] on span "Working with 2,500 / 2,500 of initially 15,000 samples" at bounding box center [192, 16] width 95 height 5
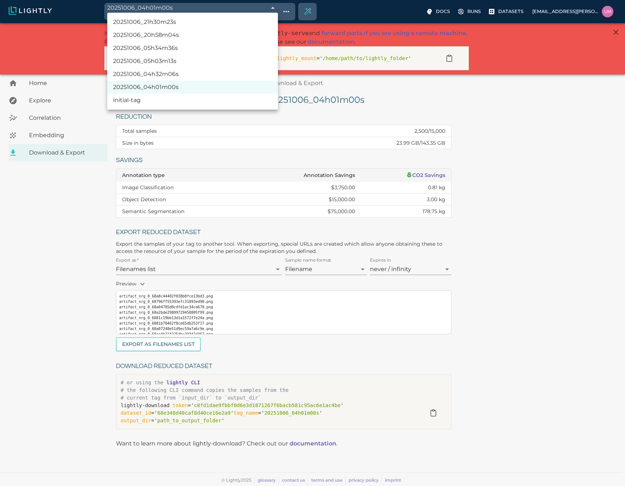
click at [240, 23] on body "20251006_04h01m00s 68e3854cec0926f6e47b1532 Working with 2,500 / 2,500 of initi…" at bounding box center [312, 254] width 625 height 463
click at [219, 73] on li "20251006_04h32m06s" at bounding box center [192, 74] width 171 height 13
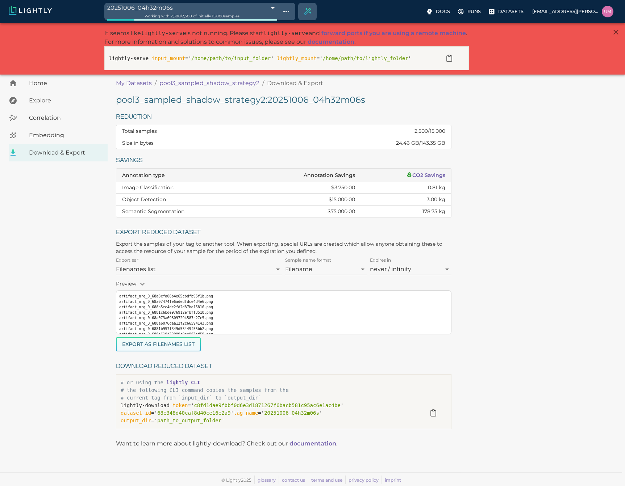
click at [149, 343] on button "Export as Filenames list" at bounding box center [158, 345] width 85 height 14
click at [222, 16] on span "Working with 2,500 / 2,500 of initially 15,000 samples" at bounding box center [192, 16] width 95 height 5
click at [223, 23] on body "20251006_04h32m06s 68e38c96ec0926f6e47cd533 Working with 2,500 / 2,500 of initi…" at bounding box center [312, 254] width 625 height 463
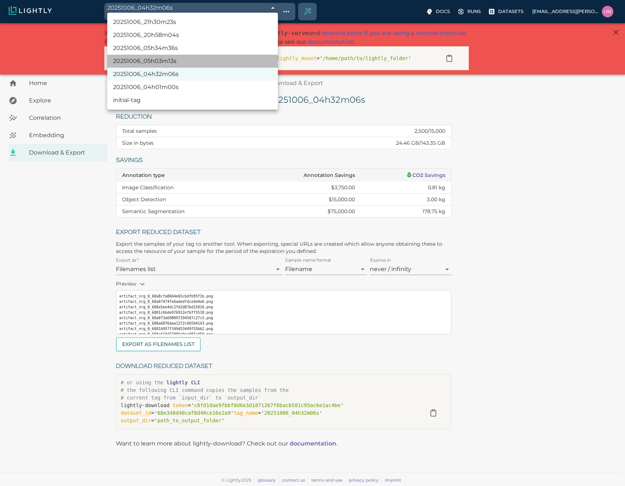
click at [164, 61] on li "20251006_05h03m13s" at bounding box center [192, 61] width 171 height 13
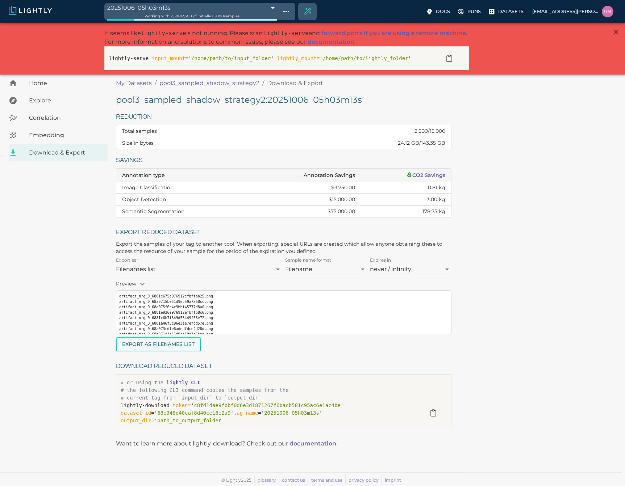
click at [160, 347] on button "Export as Filenames list" at bounding box center [158, 345] width 85 height 14
click at [230, 18] on div "Working with 2,500 / 2,500 of initially 15,000 samples" at bounding box center [192, 16] width 170 height 7
click at [232, 14] on span "Working with 2,500 / 2,500 of initially 15,000 samples" at bounding box center [192, 16] width 95 height 5
click at [224, 23] on body "20251006_05h03m13s 68e393e1ec0926f6e47e9995 Working with 2,500 / 2,500 of initi…" at bounding box center [312, 254] width 625 height 463
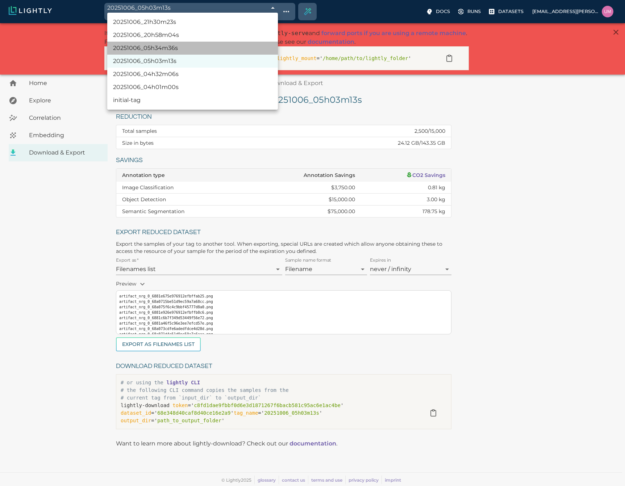
click at [172, 46] on li "20251006_05h34m36s" at bounding box center [192, 48] width 171 height 13
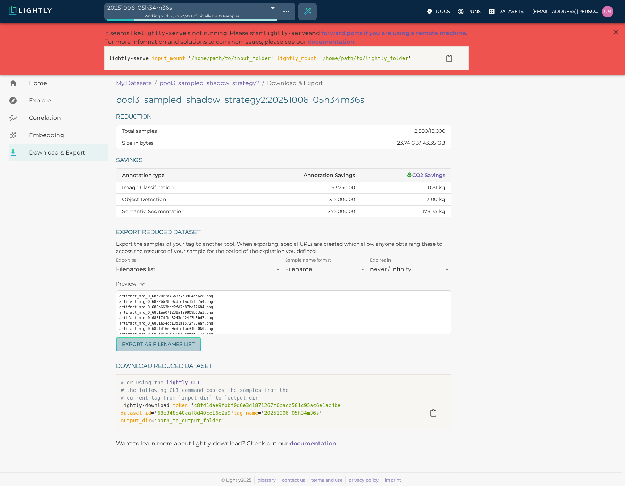
click at [156, 347] on button "Export as Filenames list" at bounding box center [158, 345] width 85 height 14
click at [212, 23] on body "20251006_05h34m36s 68e39b3cec0926f6e48073da Working with 2,500 / 2,500 of initi…" at bounding box center [312, 254] width 625 height 463
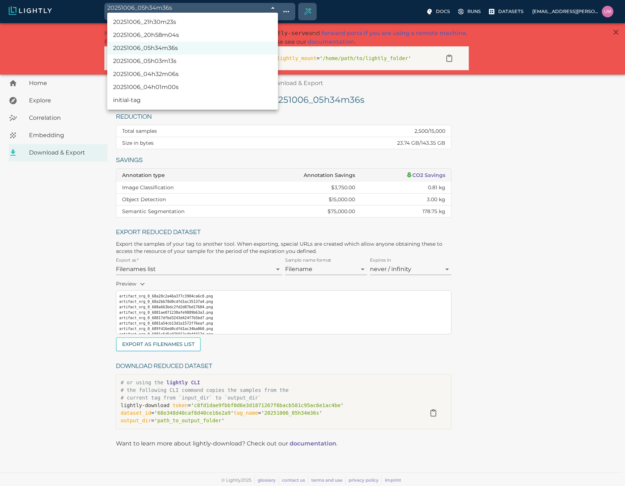
click at [172, 39] on li "20251006_20h58m04s" at bounding box center [192, 35] width 171 height 13
type input "68e473acec0926f6e4b620f4"
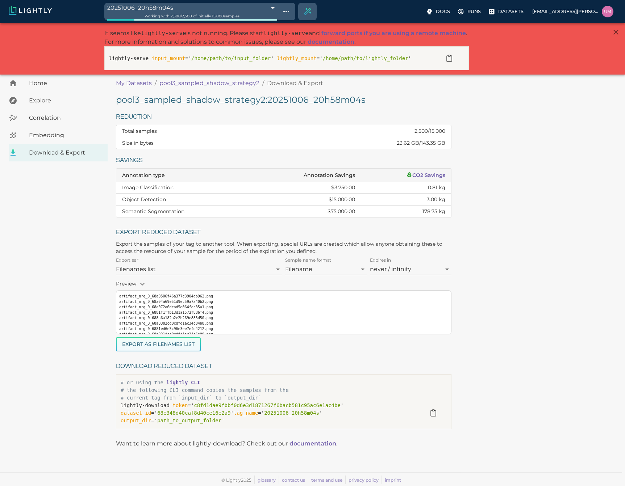
click at [140, 348] on button "Export as Filenames list" at bounding box center [158, 345] width 85 height 14
